Goal: Information Seeking & Learning: Learn about a topic

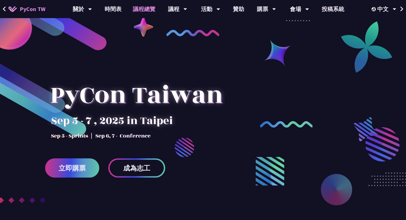
click at [152, 10] on link "議程總覽" at bounding box center [144, 9] width 34 height 18
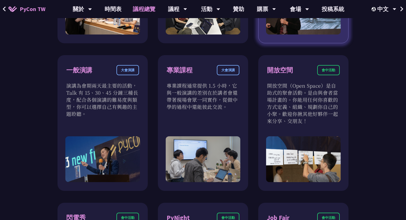
scroll to position [313, 0]
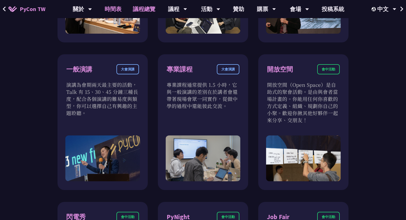
click at [107, 10] on link "時間表" at bounding box center [113, 9] width 28 height 18
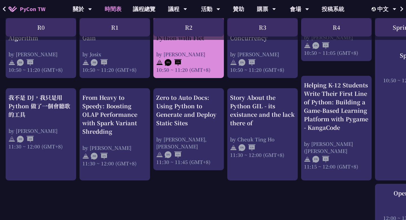
scroll to position [301, 0]
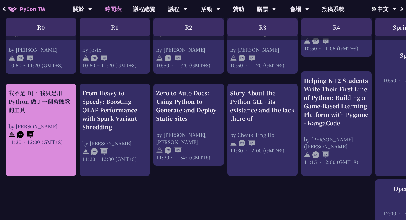
click at [38, 106] on div "我不是 DJ，我只是用 Python 做了一個會聽歌的工具" at bounding box center [40, 101] width 65 height 25
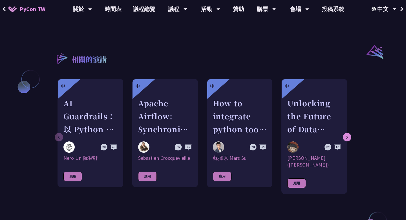
scroll to position [480, 0]
